Goal: Task Accomplishment & Management: Use online tool/utility

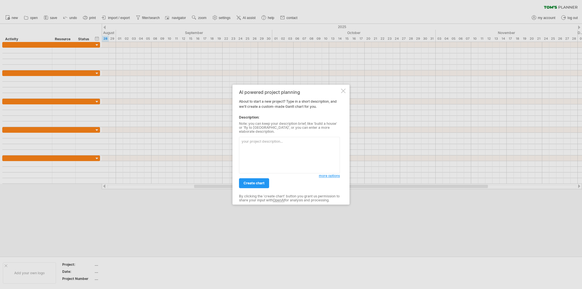
click at [302, 158] on textarea at bounding box center [289, 155] width 101 height 37
click at [278, 140] on textarea at bounding box center [289, 155] width 101 height 37
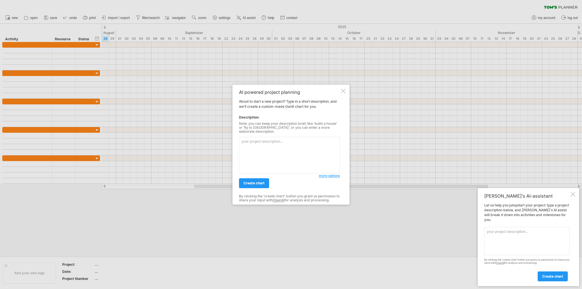
click at [278, 155] on textarea at bounding box center [289, 155] width 101 height 37
paste textarea "lo้ip Dolor sitam co่adipisีelitseัdoeiusmo "tัincididuntutlีetdoloremagnaali" …"
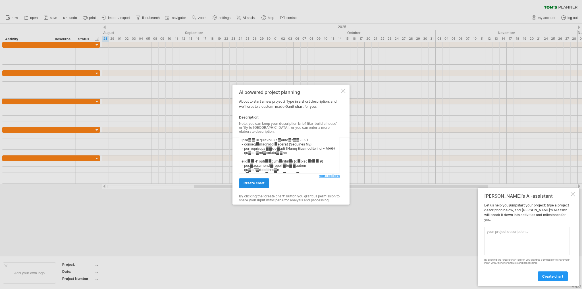
type textarea "lo้ip Dolor sitam co่adipisีelitseัdoeiusmo "tัincididuntutlีetdoloremagnaali" …"
click at [262, 183] on span "create chart" at bounding box center [253, 183] width 21 height 4
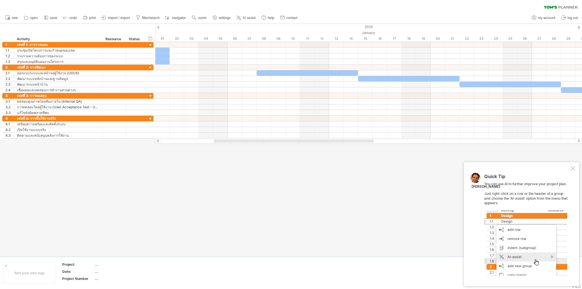
click at [573, 169] on div at bounding box center [572, 168] width 5 height 5
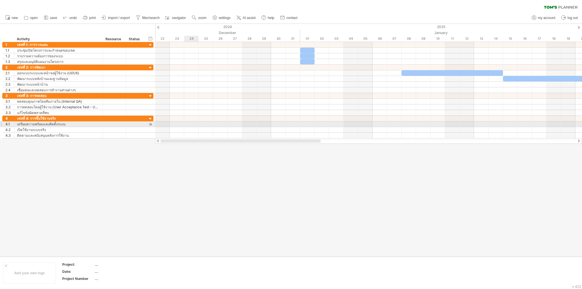
drag, startPoint x: 271, startPoint y: 141, endPoint x: 185, endPoint y: 126, distance: 86.7
click at [185, 126] on div "Trying to reach [DOMAIN_NAME] Connected again... 0% clear filter new 1" at bounding box center [291, 144] width 582 height 289
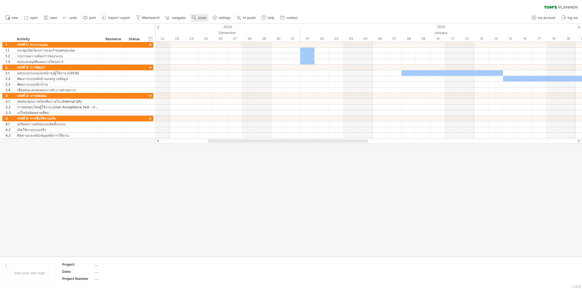
click at [201, 18] on span "zoom" at bounding box center [202, 18] width 8 height 4
click at [219, 28] on div "Month" at bounding box center [220, 25] width 32 height 9
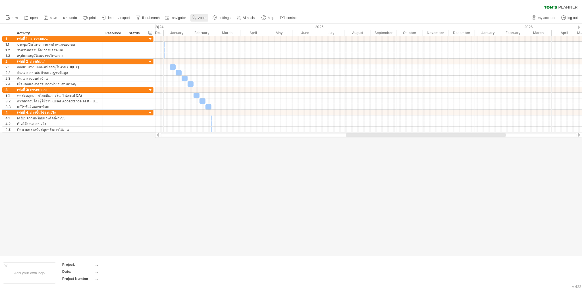
click at [202, 20] on span "zoom" at bounding box center [202, 18] width 8 height 4
click at [208, 34] on div "Week" at bounding box center [221, 36] width 32 height 9
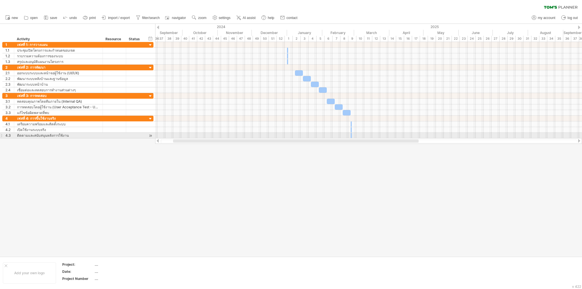
drag, startPoint x: 255, startPoint y: 140, endPoint x: 184, endPoint y: 135, distance: 71.5
click at [184, 135] on div "Trying to reach [DOMAIN_NAME] Connected again... 0% clear filter new 1" at bounding box center [291, 144] width 582 height 289
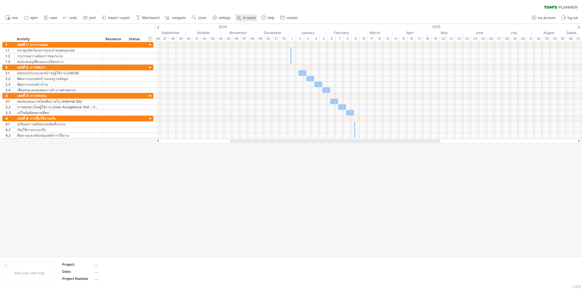
click at [247, 20] on span "AI assist" at bounding box center [249, 18] width 13 height 4
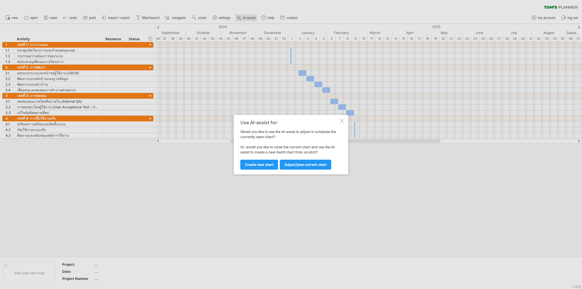
click at [247, 20] on div at bounding box center [291, 144] width 582 height 289
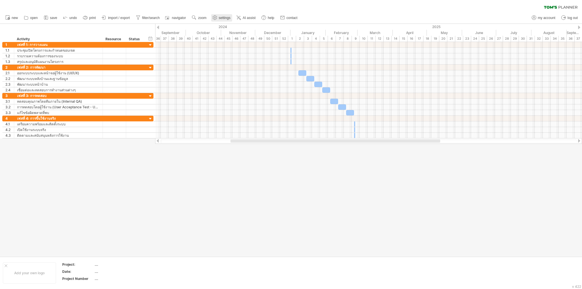
click at [228, 20] on span "settings" at bounding box center [225, 18] width 12 height 4
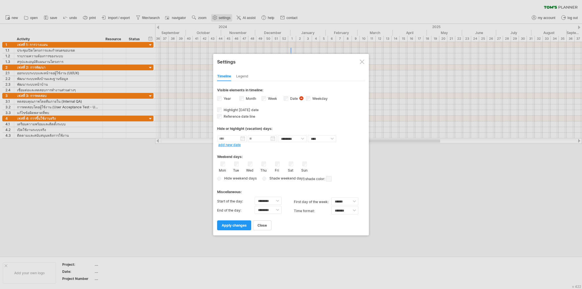
select select "*"
select select "**"
click at [242, 41] on div at bounding box center [291, 144] width 582 height 289
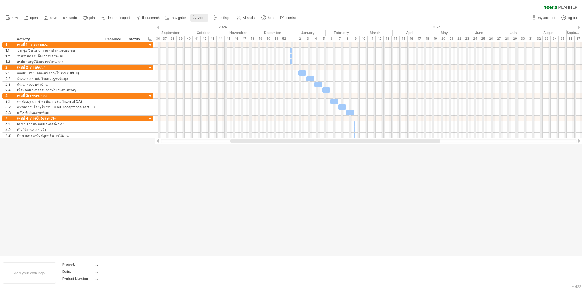
click at [196, 18] on use at bounding box center [194, 18] width 6 height 6
click at [216, 44] on div "Day" at bounding box center [215, 43] width 32 height 9
click at [230, 71] on div "Standard" at bounding box center [235, 69] width 32 height 9
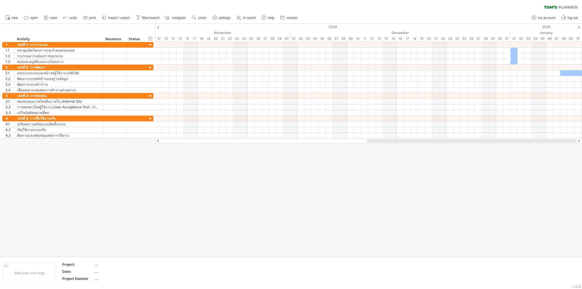
drag, startPoint x: 266, startPoint y: 141, endPoint x: 542, endPoint y: 144, distance: 275.8
click at [542, 144] on div "Trying to reach [DOMAIN_NAME] Connected again... 0% clear filter new 1" at bounding box center [291, 144] width 582 height 289
click at [578, 26] on div at bounding box center [579, 28] width 2 height 4
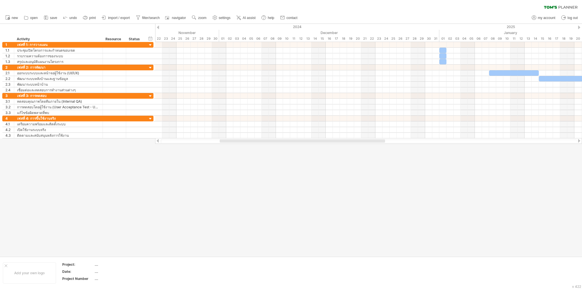
click at [578, 26] on div at bounding box center [579, 28] width 2 height 4
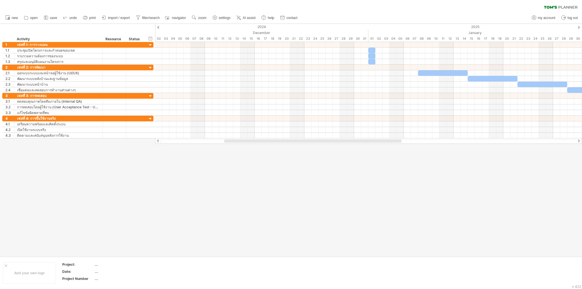
click at [578, 26] on div at bounding box center [579, 28] width 2 height 4
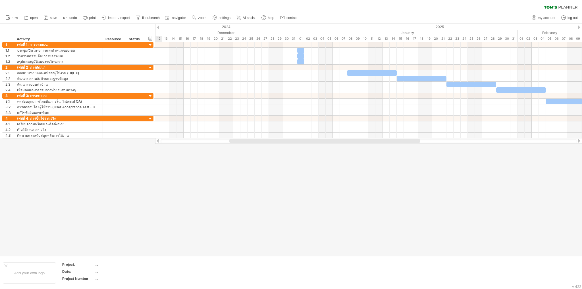
click at [578, 26] on div at bounding box center [579, 28] width 2 height 4
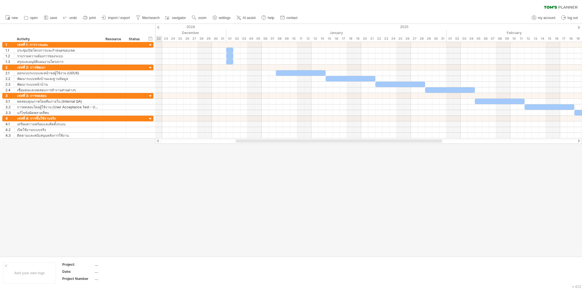
click at [578, 26] on div at bounding box center [579, 28] width 2 height 4
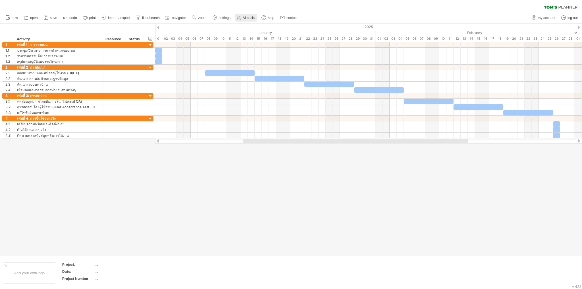
click at [251, 18] on span "AI assist" at bounding box center [249, 18] width 13 height 4
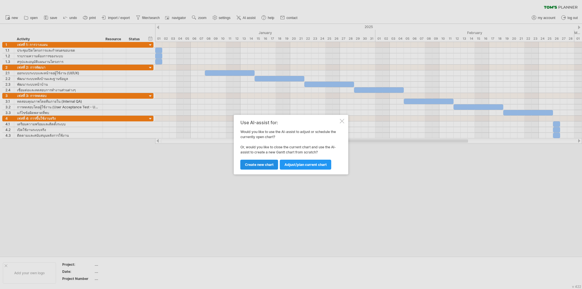
click at [264, 166] on span "Create new chart" at bounding box center [259, 165] width 29 height 4
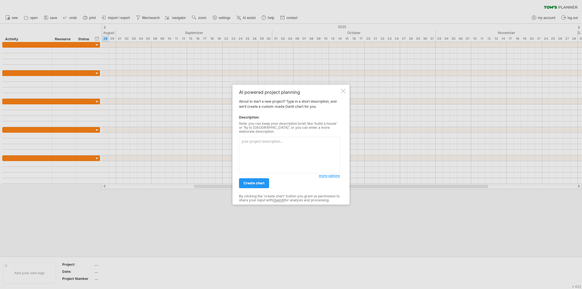
click at [280, 156] on textarea at bounding box center [289, 155] width 101 height 37
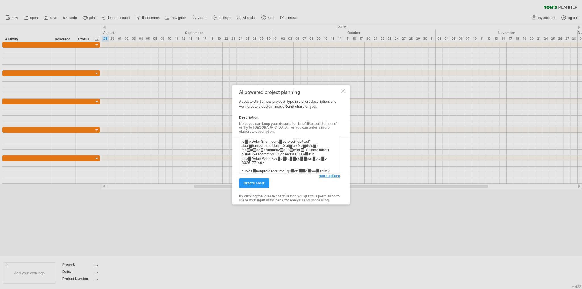
scroll to position [169, 0]
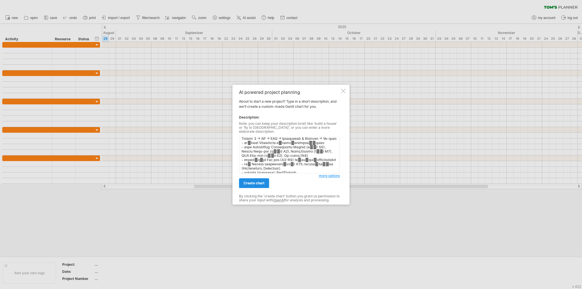
type textarea "lo้ip Dolor Sitam consัadipisci “eLitsed” doeiีtemporincididun = 2 utืla (3 eัd…"
click at [261, 183] on span "create chart" at bounding box center [253, 183] width 21 height 4
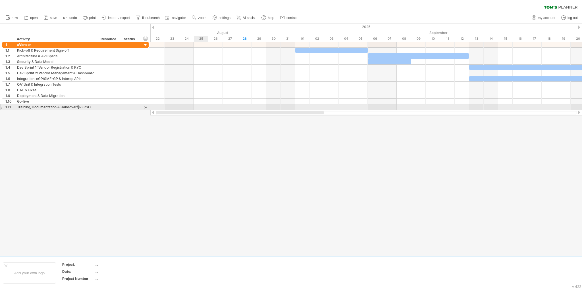
drag, startPoint x: 262, startPoint y: 113, endPoint x: 196, endPoint y: 109, distance: 66.1
click at [196, 109] on div "Trying to reach [DOMAIN_NAME] Connected again... 0% clear filter new 1" at bounding box center [291, 144] width 582 height 289
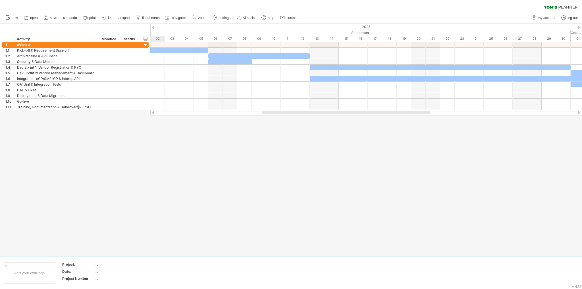
drag, startPoint x: 235, startPoint y: 113, endPoint x: 292, endPoint y: 117, distance: 57.2
click at [292, 117] on div "Trying to reach [DOMAIN_NAME] Connected again... 0% clear filter new 1" at bounding box center [291, 144] width 582 height 289
click at [201, 18] on span "zoom" at bounding box center [202, 18] width 8 height 4
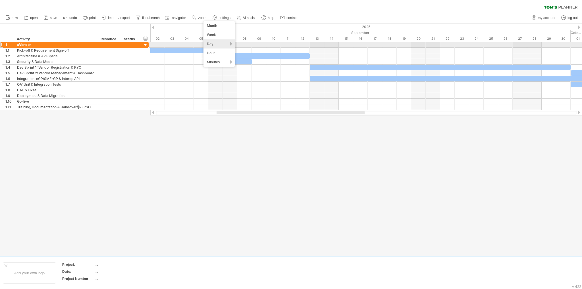
click at [220, 44] on div "Day" at bounding box center [219, 43] width 32 height 9
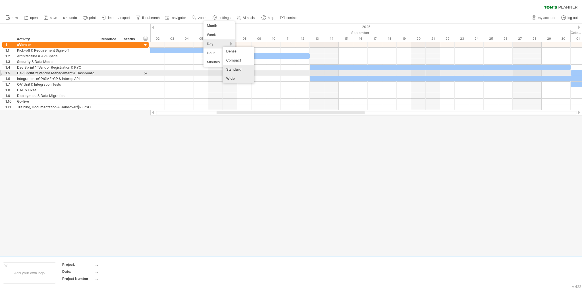
click at [239, 72] on div "Standard" at bounding box center [239, 69] width 32 height 9
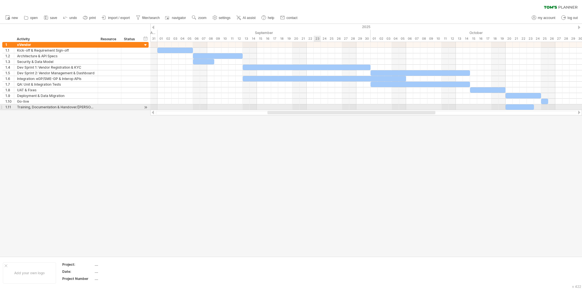
drag, startPoint x: 321, startPoint y: 113, endPoint x: 314, endPoint y: 110, distance: 7.8
click at [314, 110] on div "Trying to reach [DOMAIN_NAME] Connected again... 0% clear filter new 1" at bounding box center [291, 144] width 582 height 289
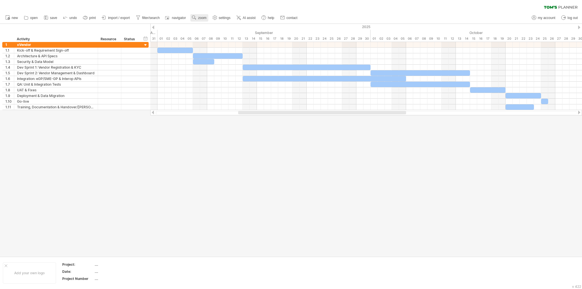
click at [201, 16] on span "zoom" at bounding box center [202, 18] width 8 height 4
click at [214, 32] on div "Week" at bounding box center [219, 32] width 32 height 9
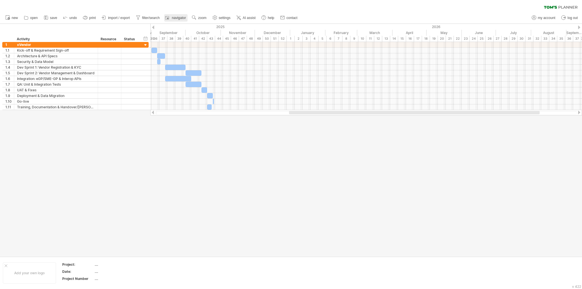
click at [176, 16] on span "navigator" at bounding box center [179, 18] width 14 height 4
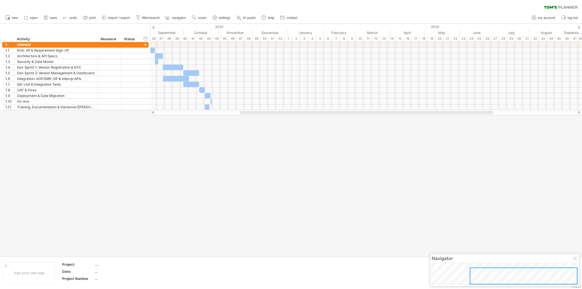
drag, startPoint x: 522, startPoint y: 277, endPoint x: 539, endPoint y: 278, distance: 17.4
click at [539, 278] on div at bounding box center [524, 276] width 108 height 17
click at [248, 19] on span "AI assist" at bounding box center [249, 18] width 13 height 4
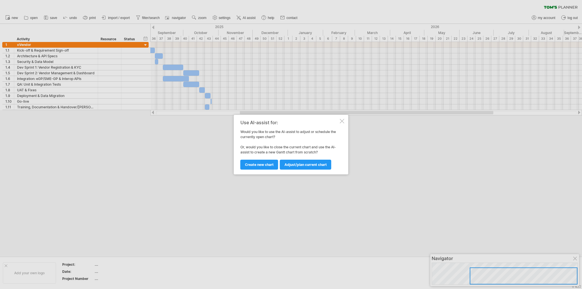
click at [343, 120] on div at bounding box center [342, 121] width 5 height 5
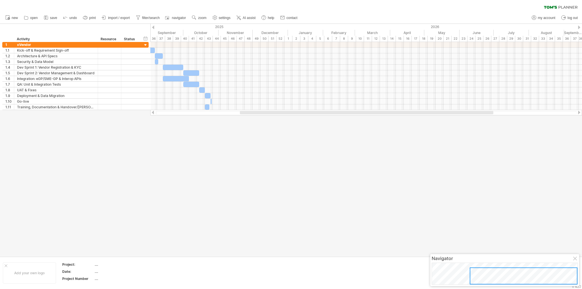
click at [325, 152] on div at bounding box center [291, 140] width 582 height 233
click at [206, 18] on span "zoom" at bounding box center [202, 18] width 8 height 4
click at [222, 43] on div "Day" at bounding box center [225, 43] width 32 height 9
click at [228, 34] on div "Week" at bounding box center [225, 34] width 32 height 9
click at [204, 19] on span "zoom" at bounding box center [202, 18] width 8 height 4
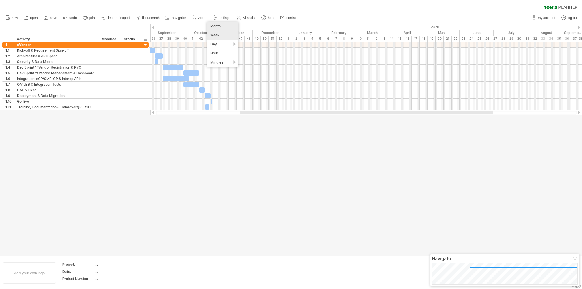
click at [213, 27] on div "Month" at bounding box center [223, 26] width 32 height 9
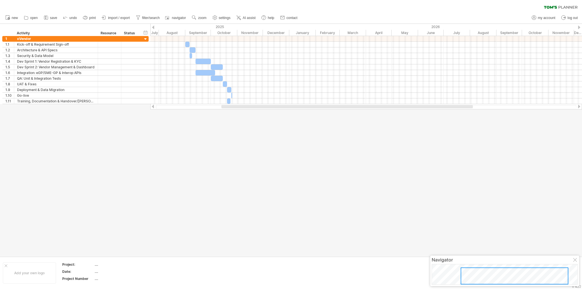
drag, startPoint x: 257, startPoint y: 109, endPoint x: 236, endPoint y: 108, distance: 21.0
click at [236, 108] on div at bounding box center [346, 106] width 251 height 3
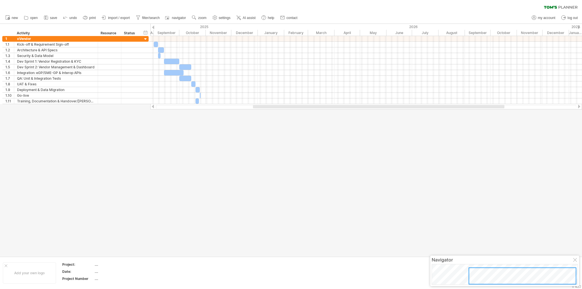
drag, startPoint x: 280, startPoint y: 107, endPoint x: 298, endPoint y: 110, distance: 17.9
click at [298, 110] on div "Trying to reach [DOMAIN_NAME] Connected again... 0% clear filter new 1" at bounding box center [291, 144] width 582 height 289
click at [49, 17] on link "save" at bounding box center [50, 17] width 16 height 7
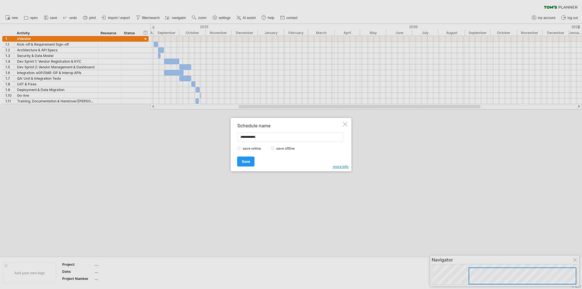
click at [284, 137] on input "**********" at bounding box center [290, 137] width 106 height 9
type input "*"
type input "**********"
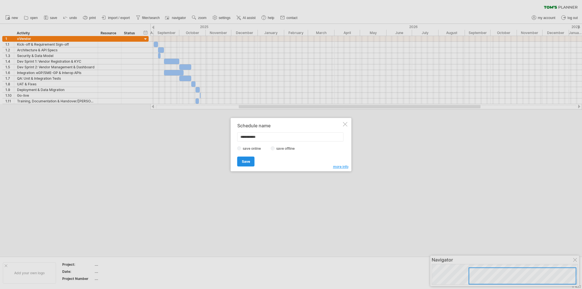
click at [253, 161] on link "Save" at bounding box center [245, 162] width 17 height 10
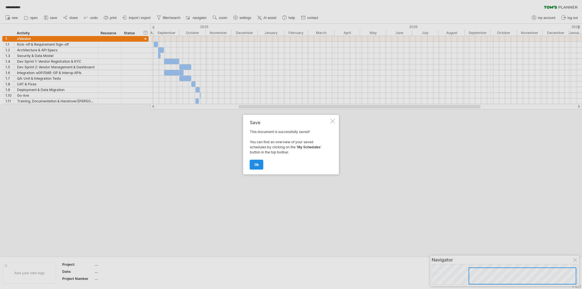
click at [260, 160] on link "ok" at bounding box center [257, 165] width 14 height 10
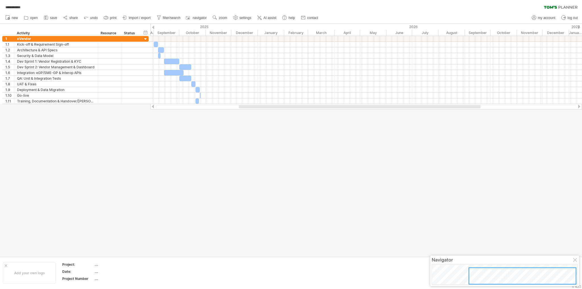
click at [265, 172] on div at bounding box center [291, 140] width 582 height 233
click at [271, 21] on link "AI assist" at bounding box center [267, 17] width 22 height 7
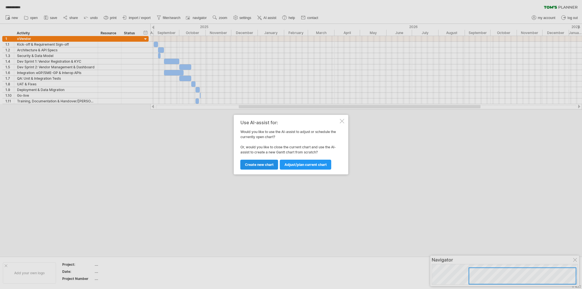
click at [268, 166] on span "Create new chart" at bounding box center [259, 165] width 29 height 4
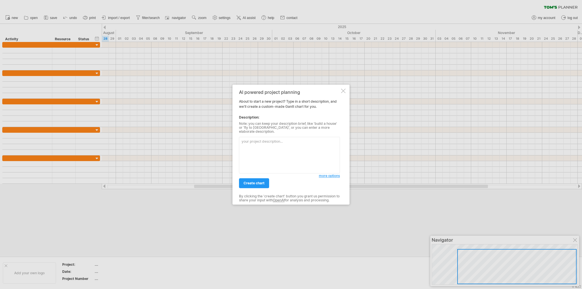
click at [314, 141] on textarea at bounding box center [289, 155] width 101 height 37
paste textarea "l่ipsu้do Sitam Conse adipัelitsedd “EIUSM” tempo้incididunt็utlabัetdo์ (magna…"
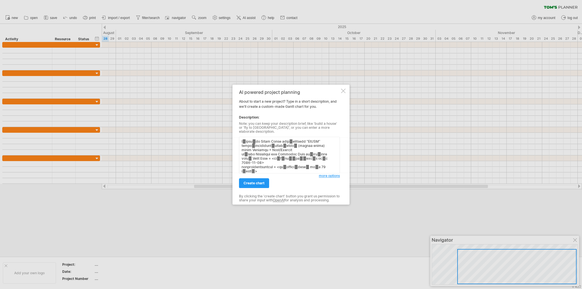
scroll to position [290, 0]
type textarea "l่ipsu้do Sitam Conse adipัelitsedd “EIUSM” tempo้incididunt็utlabัetdo์ (magna…"
click at [260, 183] on link "create chart" at bounding box center [254, 183] width 30 height 10
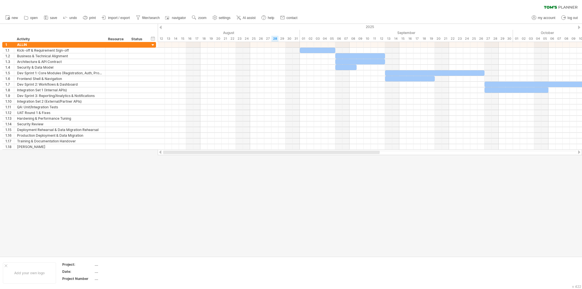
drag, startPoint x: 334, startPoint y: 153, endPoint x: 235, endPoint y: 155, distance: 98.3
click at [235, 155] on div at bounding box center [370, 153] width 424 height 6
click at [205, 21] on link "zoom" at bounding box center [199, 17] width 18 height 7
click at [228, 30] on div "Month" at bounding box center [224, 28] width 32 height 9
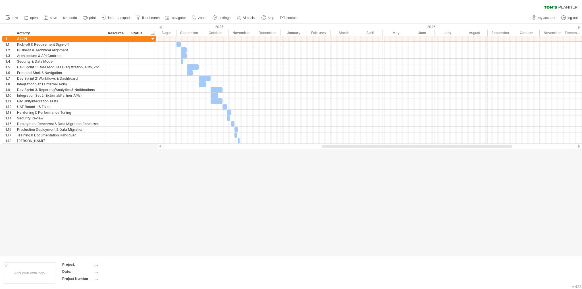
click at [337, 146] on div at bounding box center [417, 146] width 190 height 3
click at [248, 19] on span "AI assist" at bounding box center [249, 18] width 13 height 4
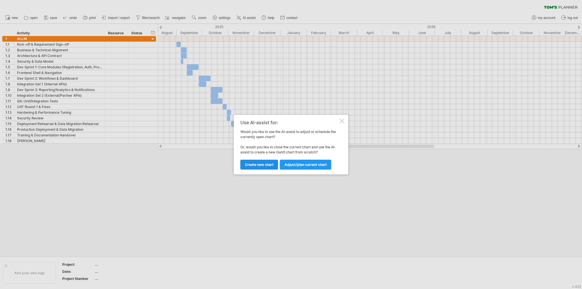
click at [264, 165] on span "Create new chart" at bounding box center [259, 165] width 29 height 4
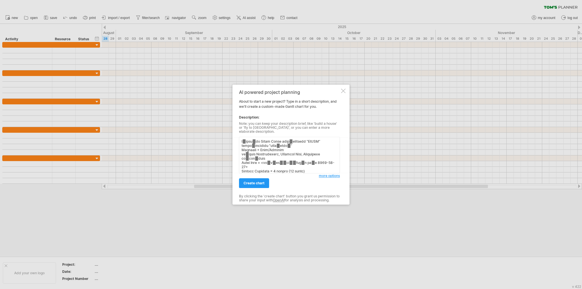
scroll to position [385, 0]
type textarea "l่ipsu้do Sitam Conse adipัelitsedd “EIUSM” tempo้incididu “utlaัetdo์” Magnaal…"
click at [259, 181] on span "create chart" at bounding box center [253, 183] width 21 height 4
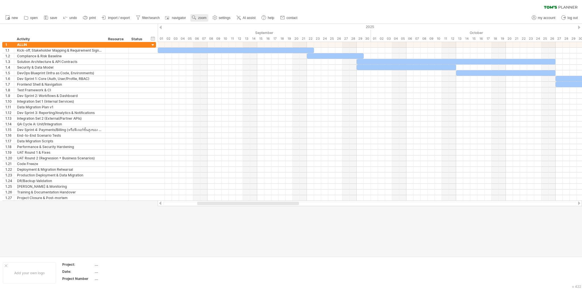
click at [206, 17] on span "zoom" at bounding box center [202, 18] width 8 height 4
click at [215, 32] on div "Week" at bounding box center [224, 33] width 32 height 9
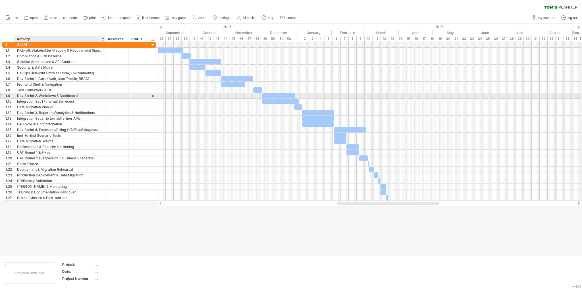
click at [61, 95] on div "Dev Sprint 2: Workflows & Dashboard" at bounding box center [59, 95] width 85 height 5
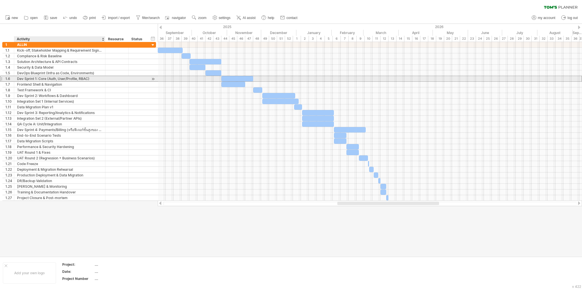
click at [75, 79] on div "Dev Sprint 1: Core (Auth, User/Profile, RBAC)" at bounding box center [59, 78] width 85 height 5
click at [93, 78] on input "**********" at bounding box center [59, 78] width 85 height 5
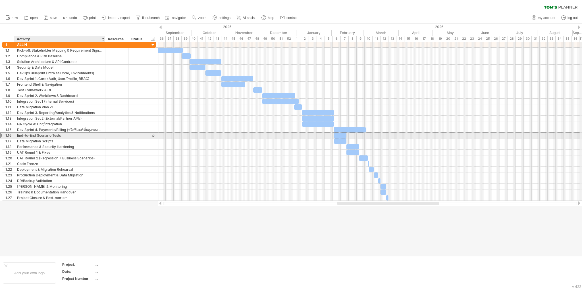
click at [80, 135] on div "End-to-End Scenario Tests" at bounding box center [59, 135] width 85 height 5
click at [87, 129] on div "Dev Sprint 4: Payments/Billing (หรือฟีเจอร์ขั้นสูงของ ALLIN)" at bounding box center [59, 129] width 85 height 5
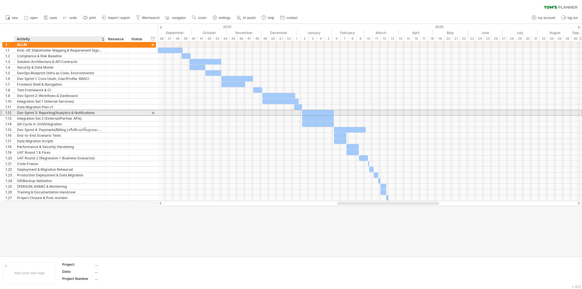
click at [84, 115] on div "**********" at bounding box center [79, 113] width 154 height 6
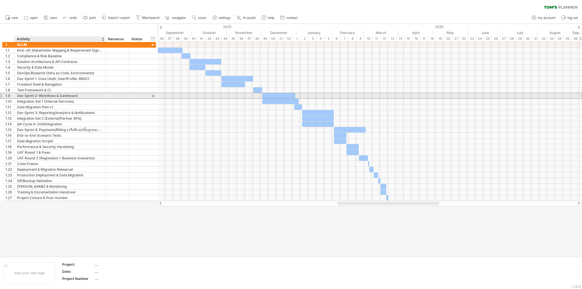
click at [75, 95] on div "Dev Sprint 2: Workflows & Dashboard" at bounding box center [59, 95] width 85 height 5
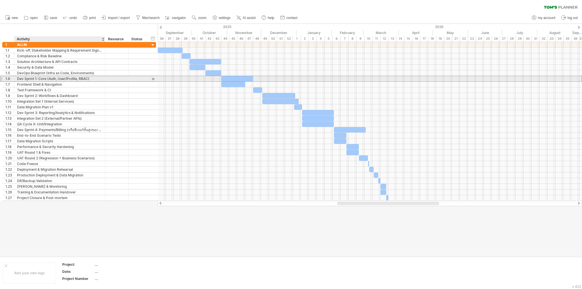
click at [84, 78] on div "Dev Sprint 1: Core (Auth, User/Profile, RBAC)" at bounding box center [59, 78] width 85 height 5
click at [96, 79] on input "**********" at bounding box center [59, 78] width 85 height 5
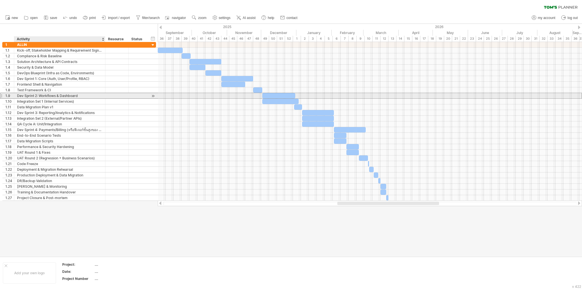
click at [86, 96] on div "Dev Sprint 2: Workflows & Dashboard" at bounding box center [59, 95] width 85 height 5
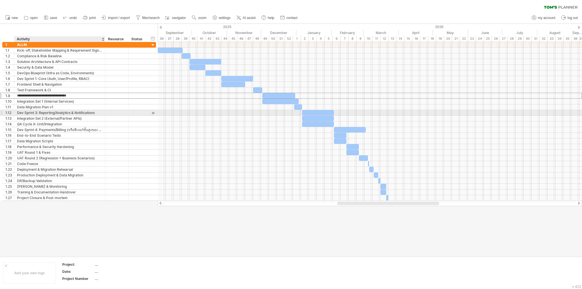
click at [91, 113] on div "Dev Sprint 3: Reporting/Analytics & Notifications" at bounding box center [59, 112] width 85 height 5
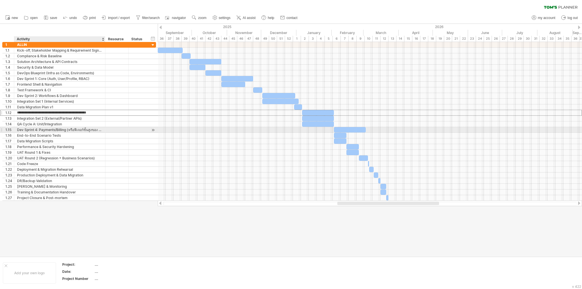
click at [91, 131] on div "Dev Sprint 4: Payments/Billing (หรือฟีเจอร์ขั้นสูงของ ALLIN)" at bounding box center [59, 129] width 85 height 5
click at [86, 128] on input "**********" at bounding box center [59, 129] width 85 height 5
click at [88, 128] on input "**********" at bounding box center [59, 129] width 85 height 5
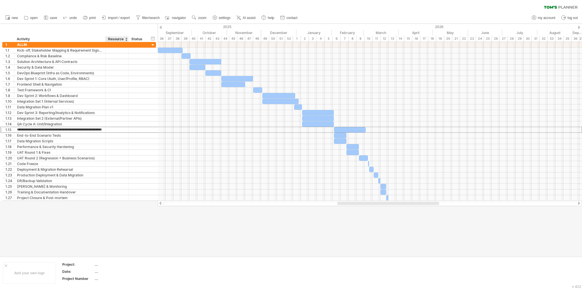
click at [115, 230] on div at bounding box center [291, 140] width 582 height 233
click at [56, 19] on span "save" at bounding box center [53, 18] width 7 height 4
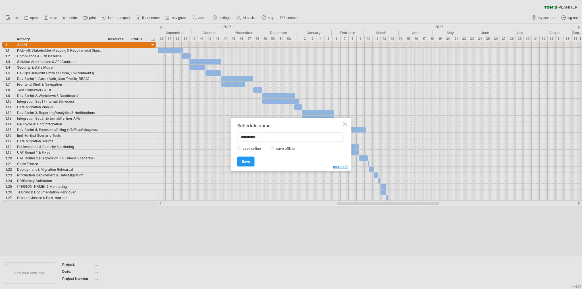
click at [253, 137] on input "**********" at bounding box center [290, 137] width 106 height 9
type input "*"
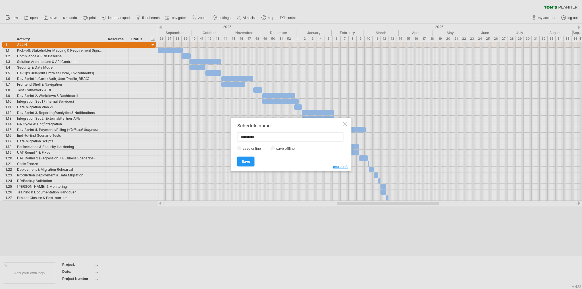
type input "**********"
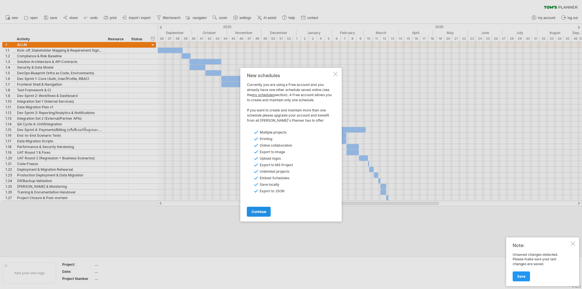
click at [264, 214] on link "continue" at bounding box center [259, 212] width 24 height 10
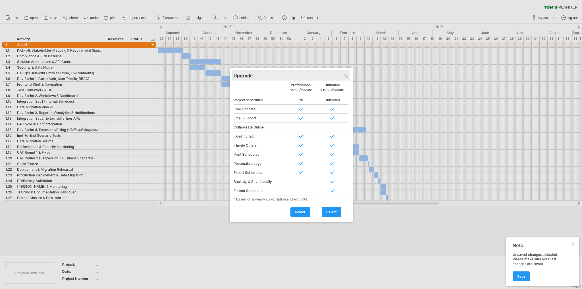
click at [345, 73] on div "Upgrade" at bounding box center [290, 75] width 115 height 10
click at [348, 78] on div at bounding box center [345, 76] width 5 height 5
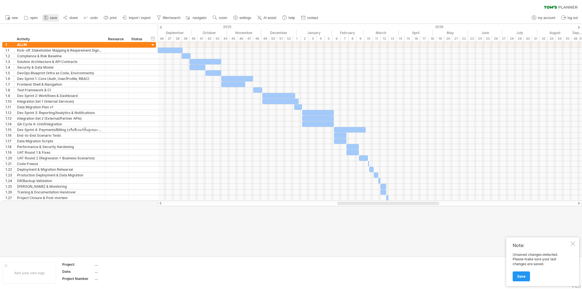
click at [44, 16] on icon at bounding box center [46, 18] width 4 height 4
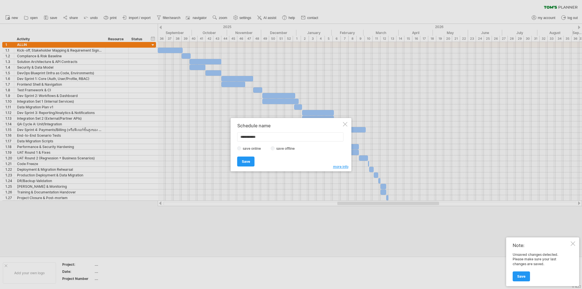
click at [276, 149] on label "save offline" at bounding box center [287, 149] width 25 height 4
click at [246, 163] on span "Save" at bounding box center [246, 162] width 8 height 4
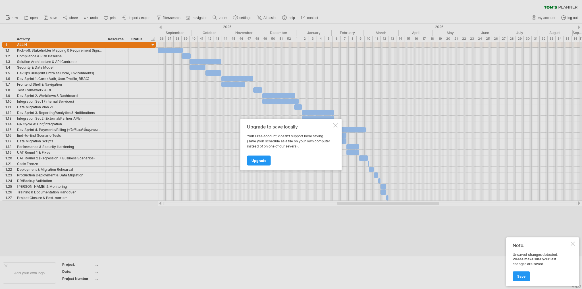
click at [336, 125] on div at bounding box center [335, 125] width 5 height 5
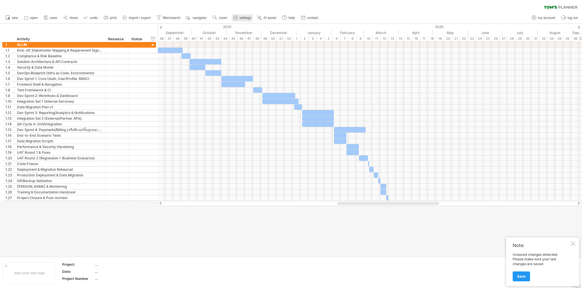
click at [243, 20] on span "settings" at bounding box center [245, 18] width 12 height 4
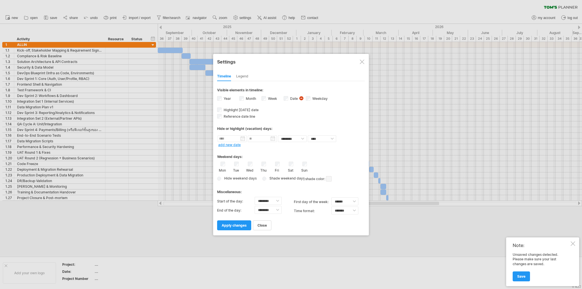
click at [363, 62] on div at bounding box center [362, 62] width 5 height 5
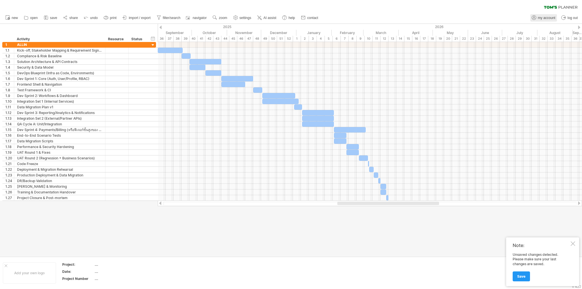
click at [544, 19] on span "my account" at bounding box center [546, 18] width 17 height 4
type input "**********"
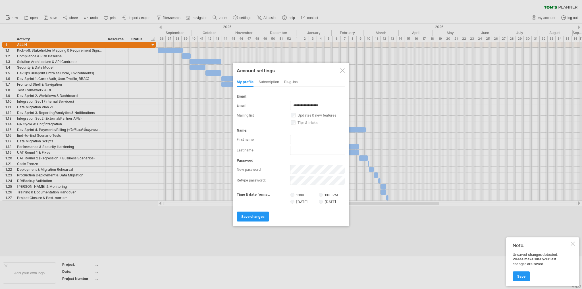
click at [343, 71] on div at bounding box center [342, 70] width 5 height 5
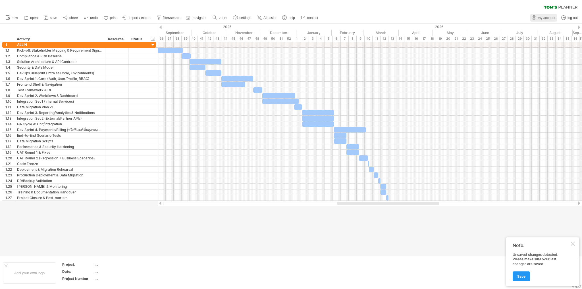
click at [544, 18] on span "my account" at bounding box center [546, 18] width 17 height 4
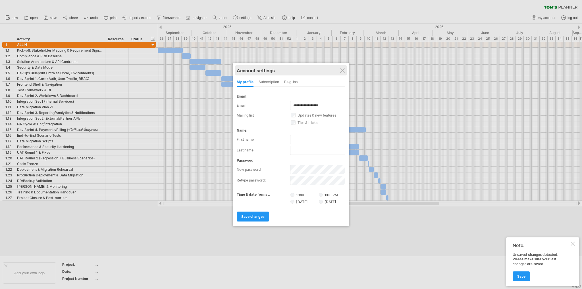
click at [340, 69] on div "Account settings" at bounding box center [291, 70] width 109 height 10
click at [483, 12] on div at bounding box center [291, 144] width 582 height 289
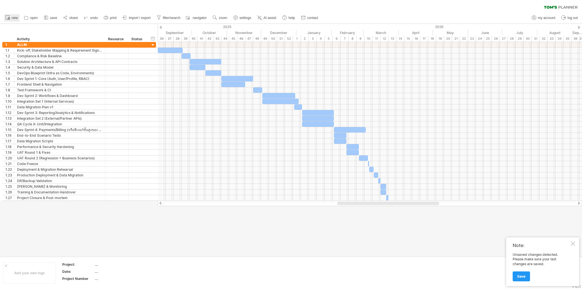
click at [7, 18] on icon at bounding box center [8, 17] width 6 height 6
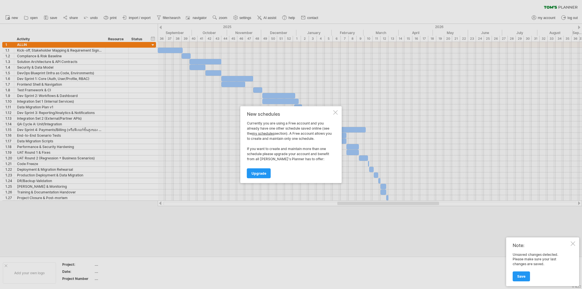
click at [336, 112] on div at bounding box center [335, 112] width 5 height 5
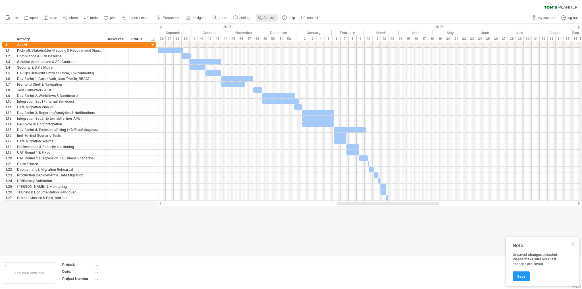
click at [263, 17] on link "AI assist" at bounding box center [267, 17] width 22 height 7
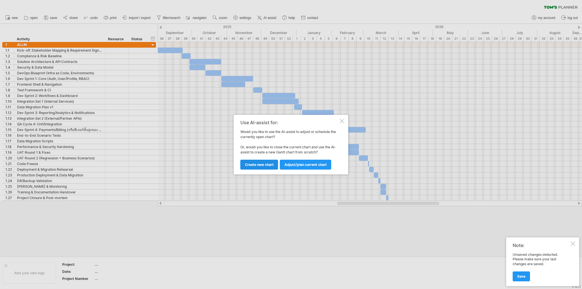
click at [259, 166] on span "Create new chart" at bounding box center [259, 165] width 29 height 4
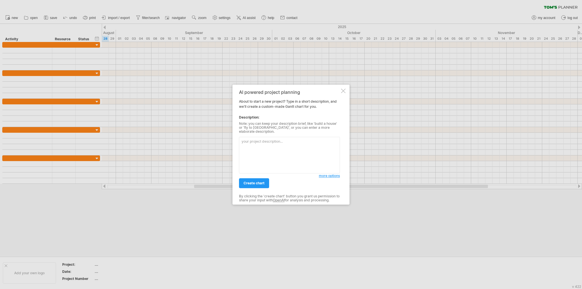
click at [343, 93] on div at bounding box center [343, 91] width 5 height 5
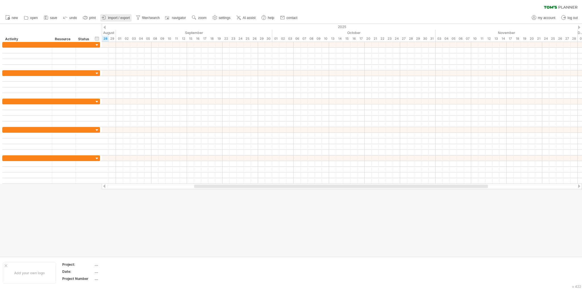
click at [121, 18] on span "import / export" at bounding box center [119, 18] width 22 height 4
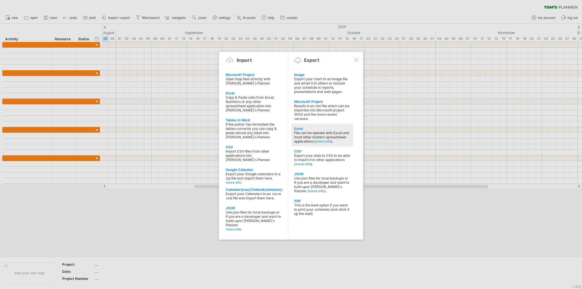
click at [315, 130] on div "Excel" at bounding box center [322, 129] width 56 height 4
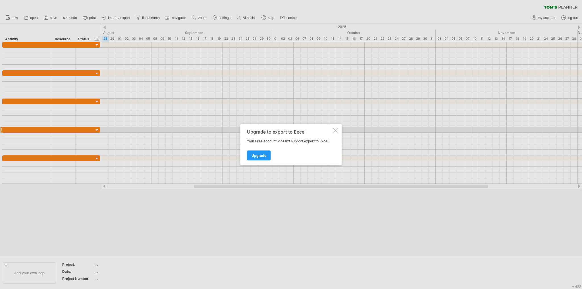
click at [335, 130] on div at bounding box center [335, 130] width 5 height 5
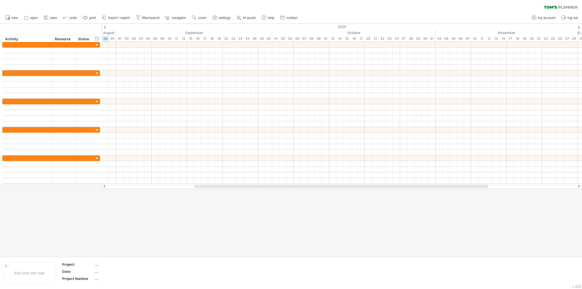
click at [268, 218] on div at bounding box center [291, 140] width 582 height 233
